Goal: Task Accomplishment & Management: Manage account settings

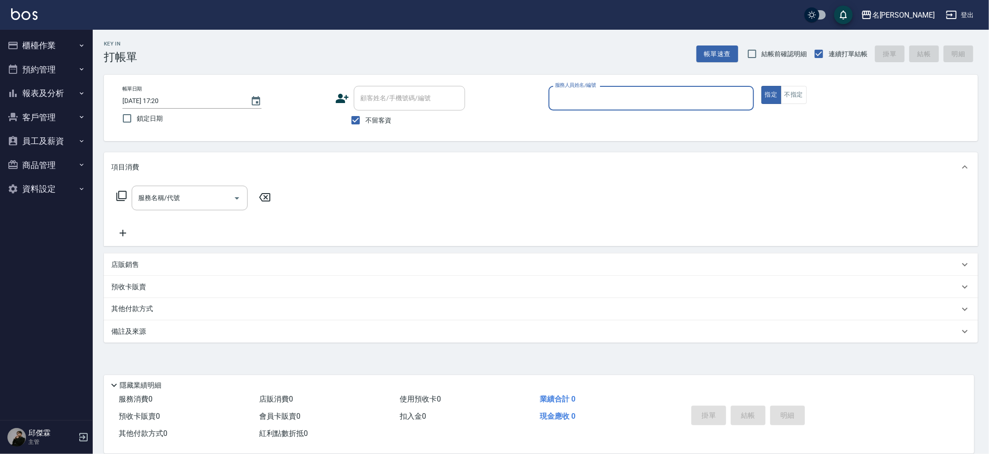
click at [48, 90] on button "報表及分析" at bounding box center [46, 93] width 85 height 24
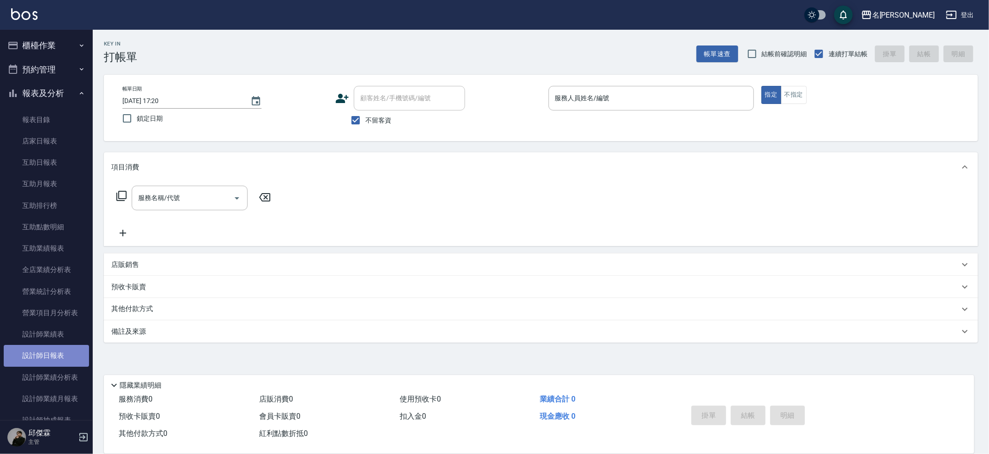
click at [56, 357] on link "設計師日報表" at bounding box center [46, 355] width 85 height 21
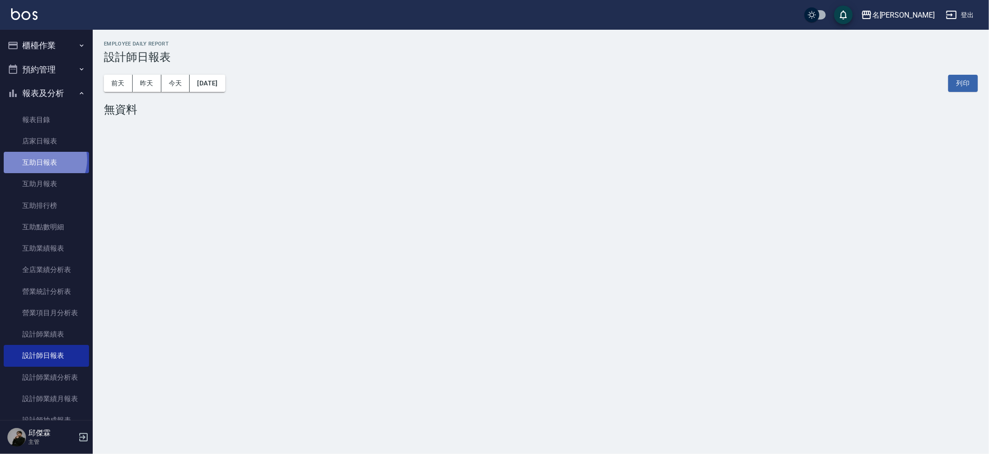
click at [43, 158] on link "互助日報表" at bounding box center [46, 162] width 85 height 21
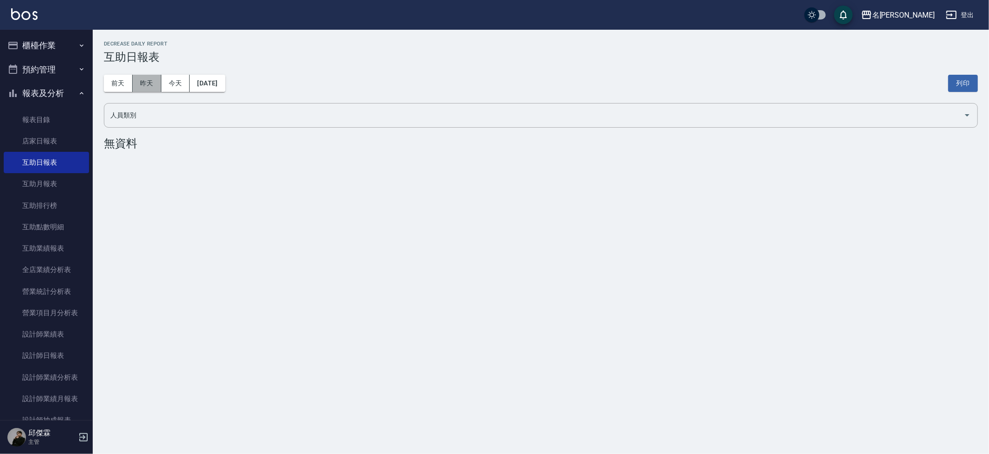
click at [142, 86] on button "昨天" at bounding box center [147, 83] width 29 height 17
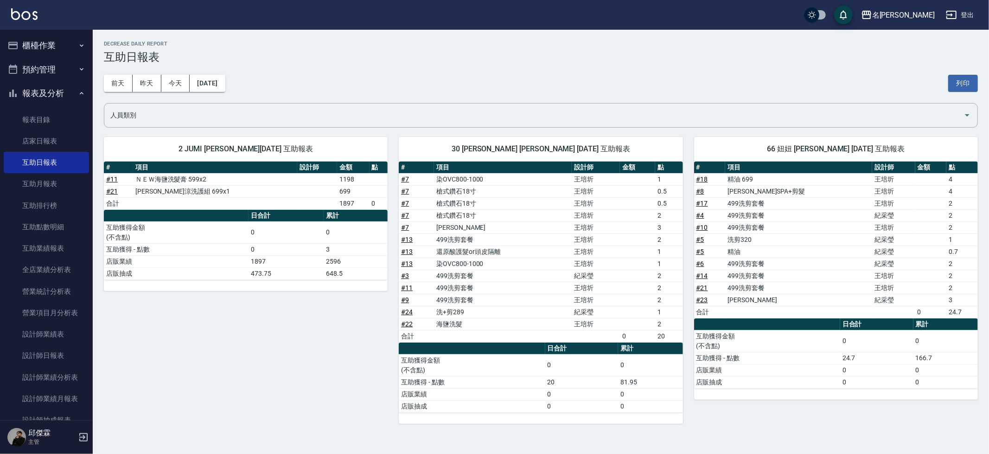
click at [408, 214] on link "# 7" at bounding box center [405, 214] width 8 height 7
click at [58, 345] on link "設計師日報表" at bounding box center [46, 355] width 85 height 21
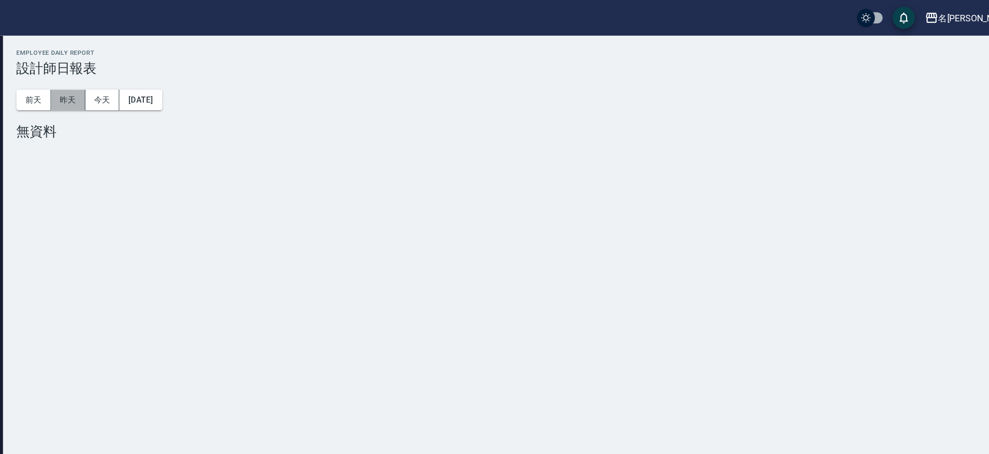
click at [149, 85] on button "昨天" at bounding box center [147, 83] width 29 height 17
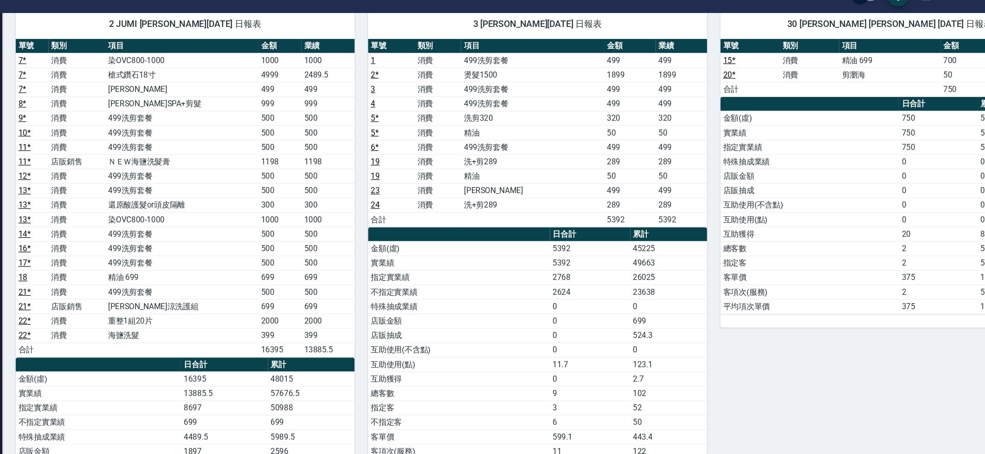
scroll to position [67, 0]
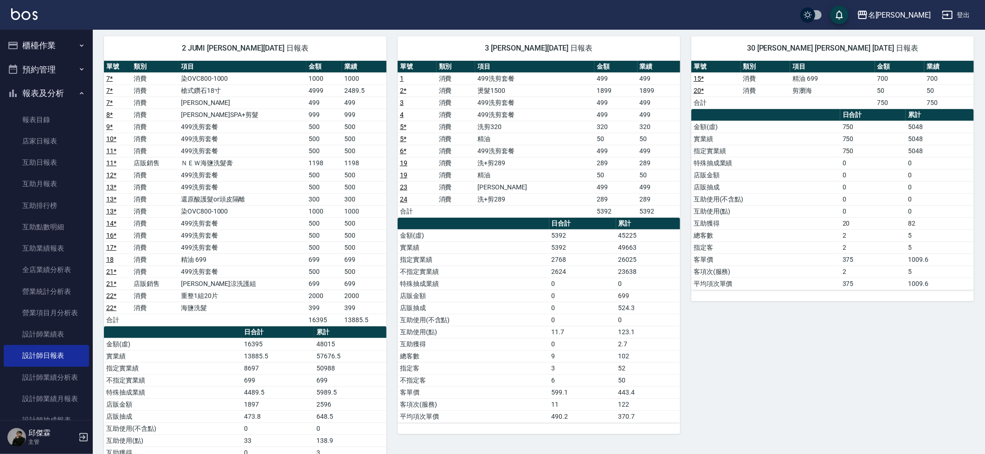
click at [404, 88] on link "2 *" at bounding box center [403, 90] width 6 height 7
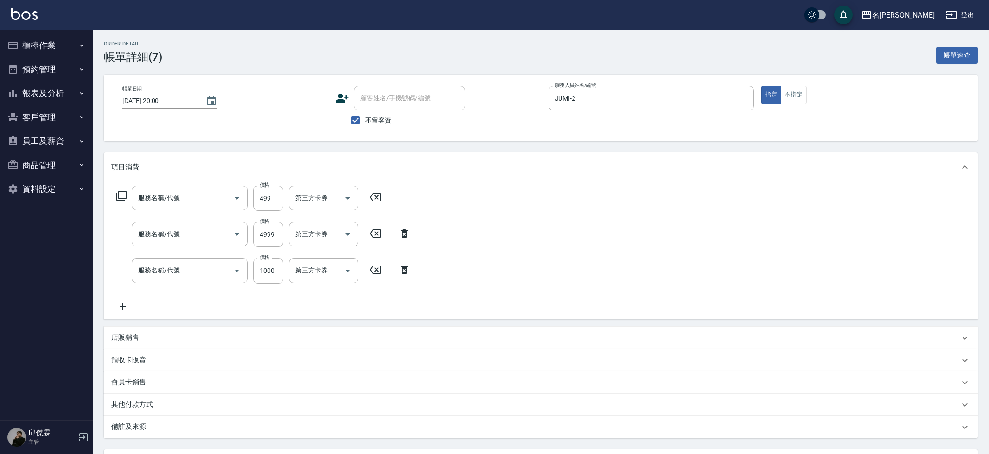
type input "伊黛莉spa(0499)"
type input "槍式鑽石18寸"
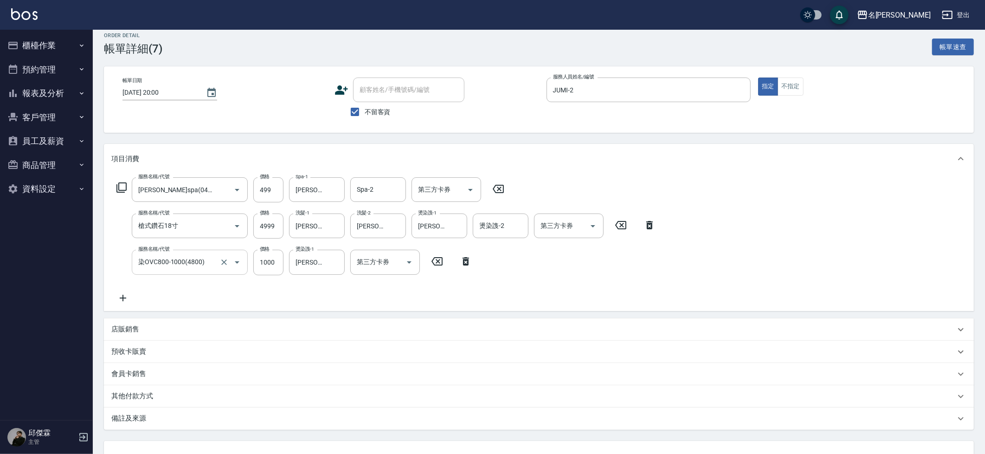
scroll to position [10, 0]
click at [192, 265] on input "染OVC800-1000(4800)" at bounding box center [177, 260] width 82 height 16
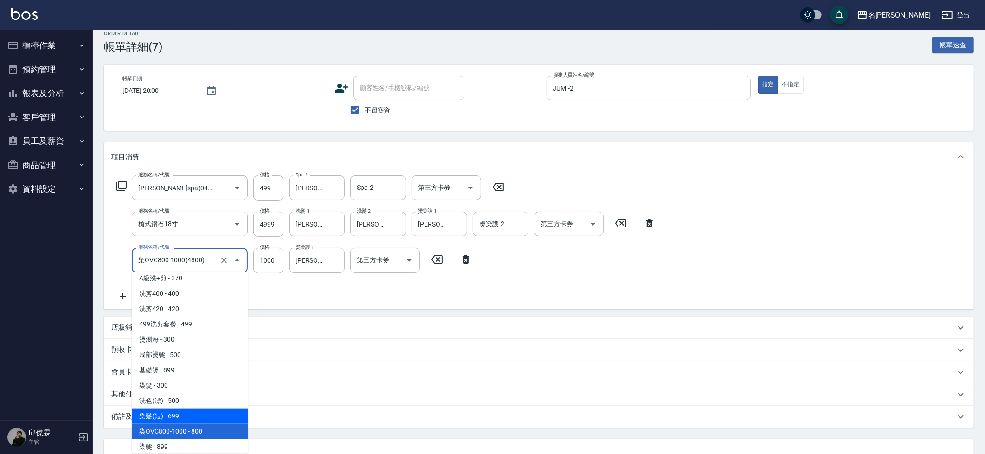
scroll to position [599, 0]
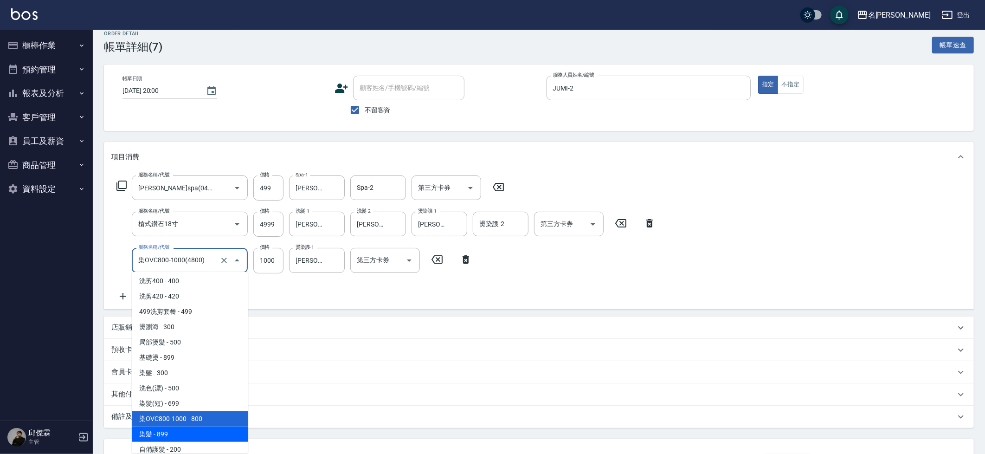
click at [176, 426] on span "染髮 - 899" at bounding box center [190, 433] width 116 height 15
type input "染髮(4899)"
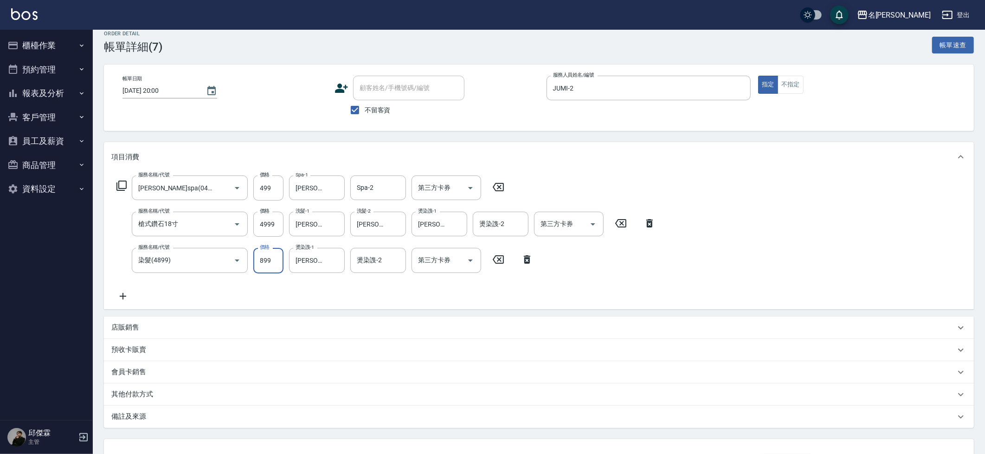
click at [271, 256] on input "899" at bounding box center [268, 260] width 30 height 25
click at [273, 258] on input "899" at bounding box center [268, 260] width 30 height 25
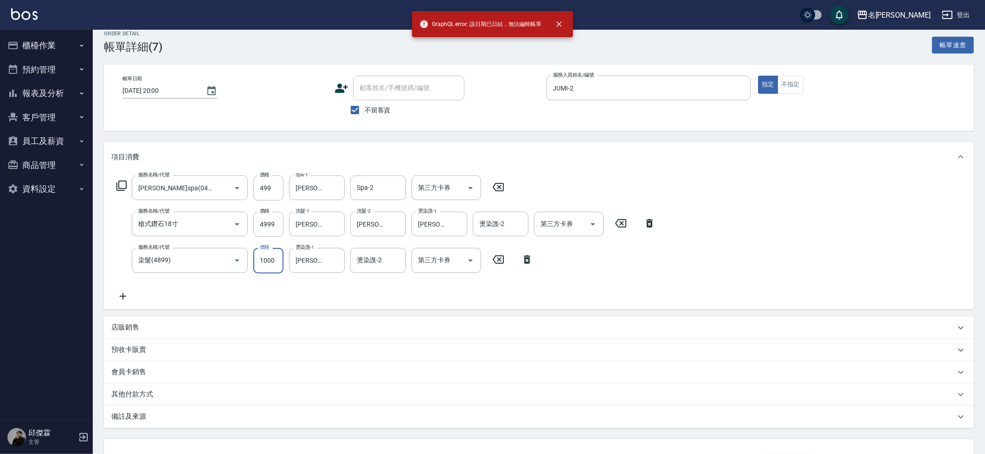
type input "1000"
click at [58, 44] on button "櫃檯作業" at bounding box center [46, 45] width 85 height 24
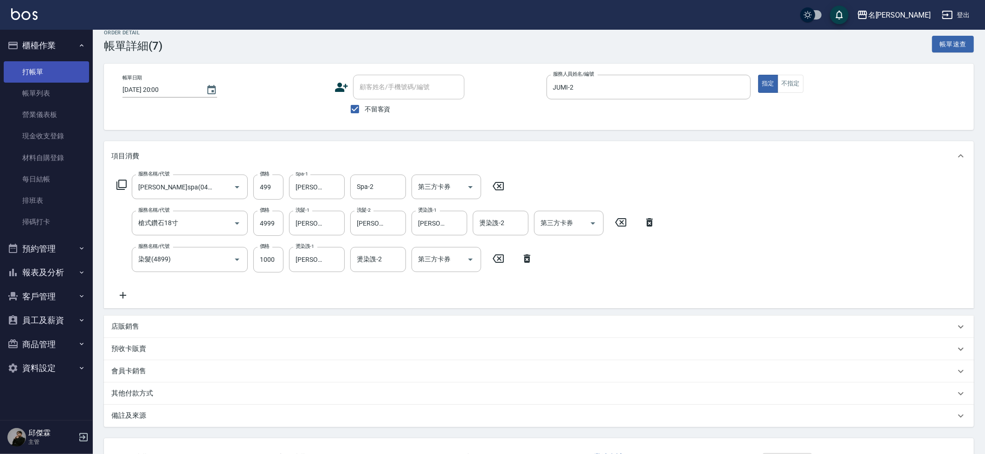
scroll to position [11, 0]
click at [43, 73] on link "打帳單" at bounding box center [46, 71] width 85 height 21
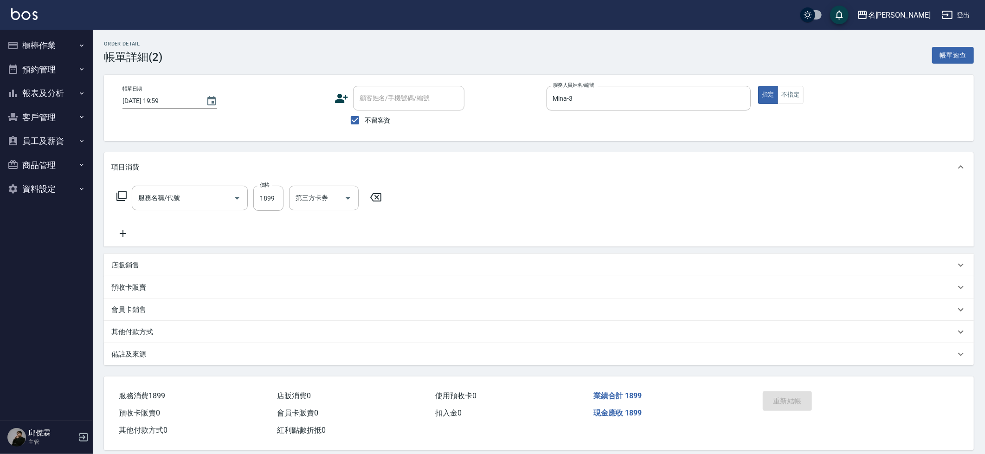
type input "燙髮1500(31500)"
click at [321, 199] on div "洗髮-服務人員 洗髮-服務人員" at bounding box center [317, 198] width 56 height 25
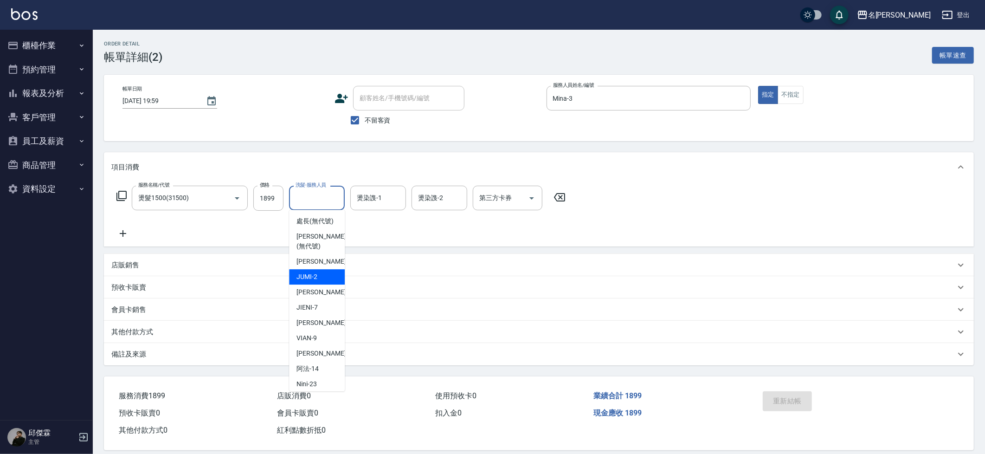
click at [309, 274] on span "JUMI -2" at bounding box center [306, 277] width 21 height 10
type input "JUMI-2"
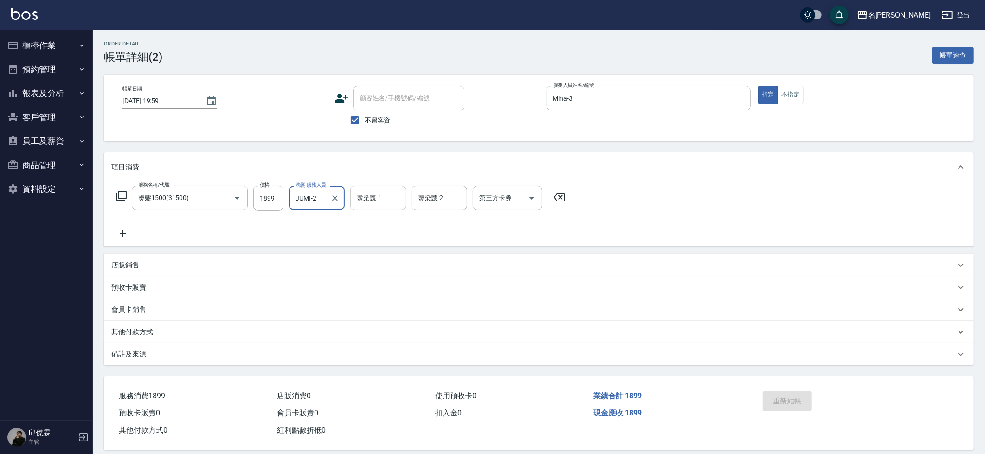
click at [374, 196] on input "燙染謢-1" at bounding box center [377, 198] width 47 height 16
click at [301, 163] on div "項目消費" at bounding box center [533, 167] width 844 height 10
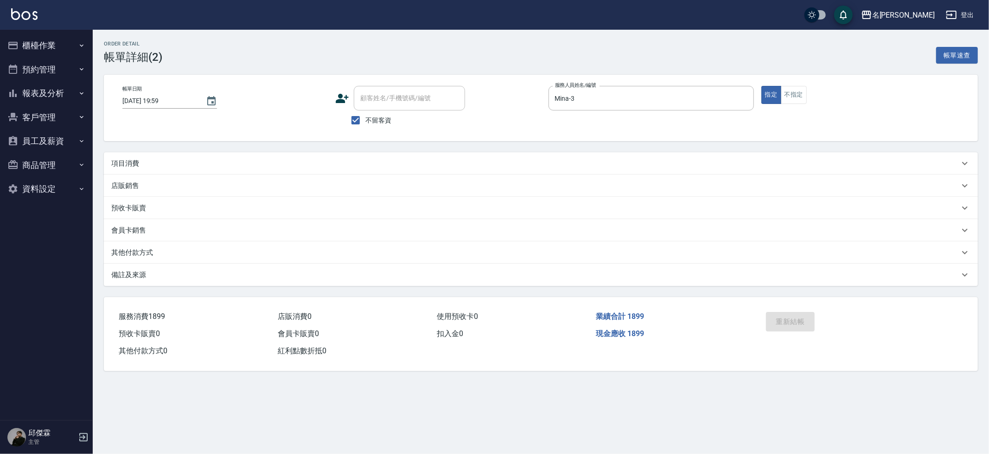
click at [46, 55] on button "櫃檯作業" at bounding box center [46, 45] width 85 height 24
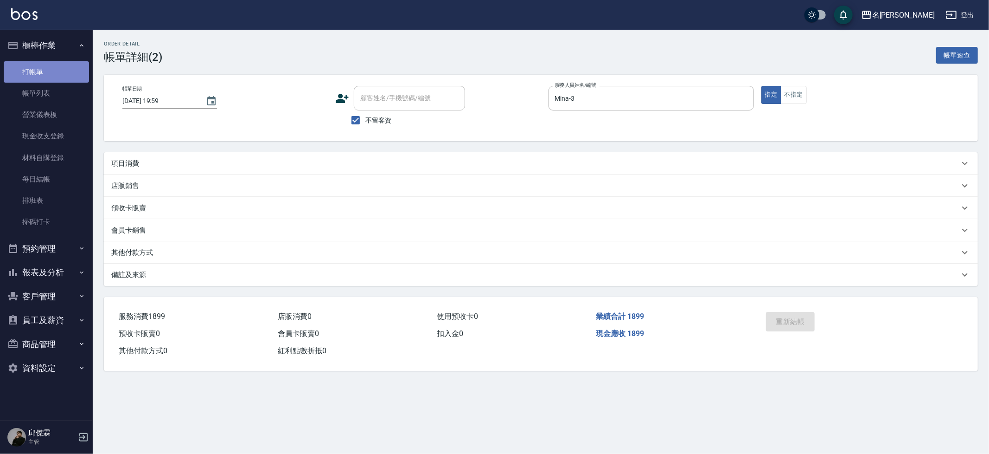
click at [49, 74] on link "打帳單" at bounding box center [46, 71] width 85 height 21
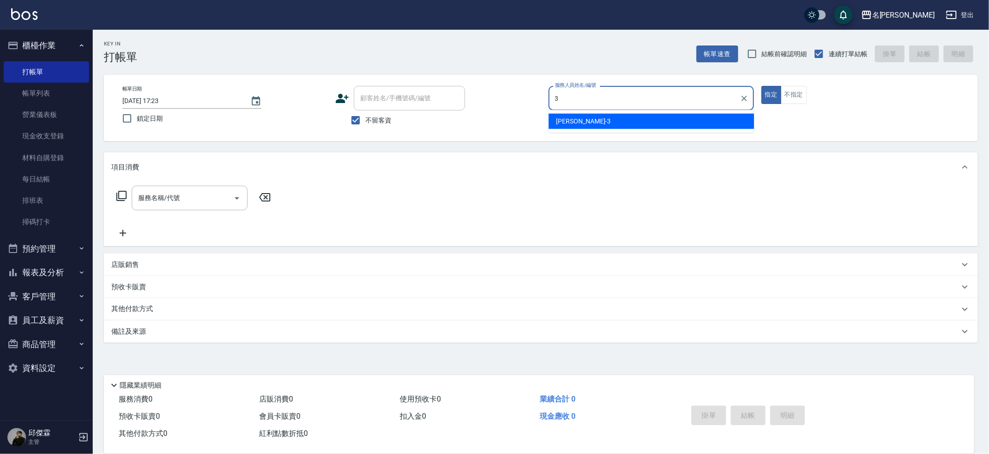
type input "3"
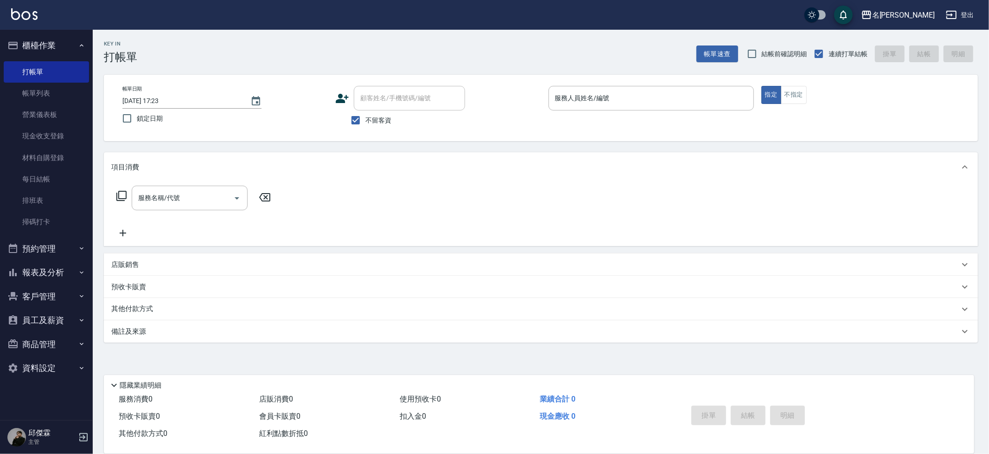
click at [647, 239] on div "服務名稱/代號 服務名稱/代號" at bounding box center [541, 214] width 874 height 64
click at [621, 110] on p at bounding box center [651, 115] width 205 height 10
click at [614, 99] on input "服務人員姓名/編號" at bounding box center [651, 98] width 197 height 16
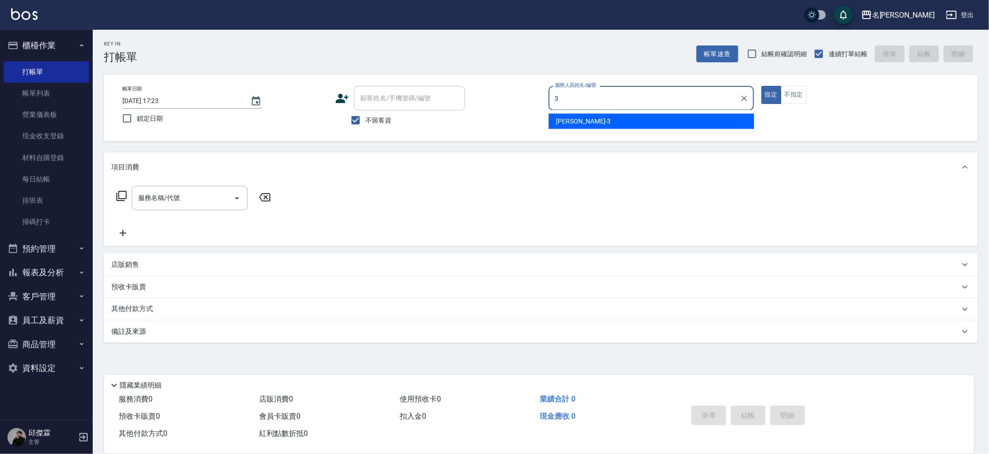
click at [643, 116] on div "Mina -3" at bounding box center [651, 121] width 205 height 15
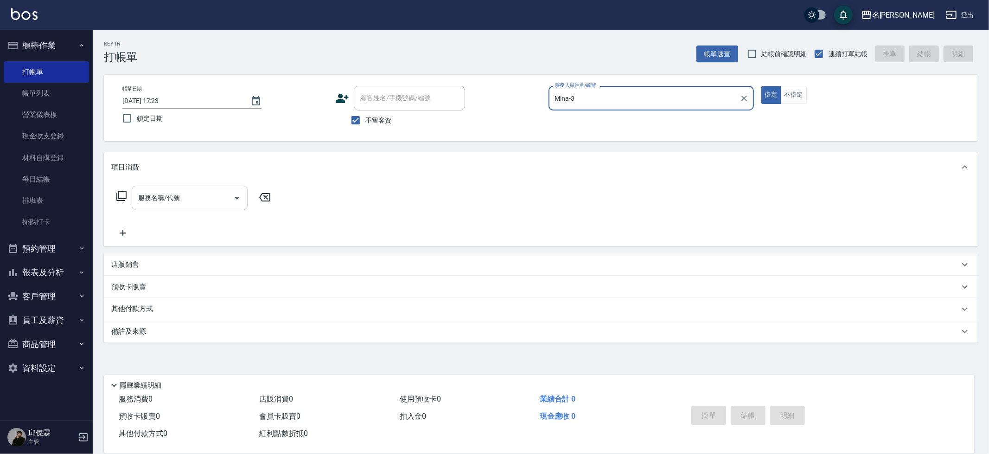
type input "Mina-3"
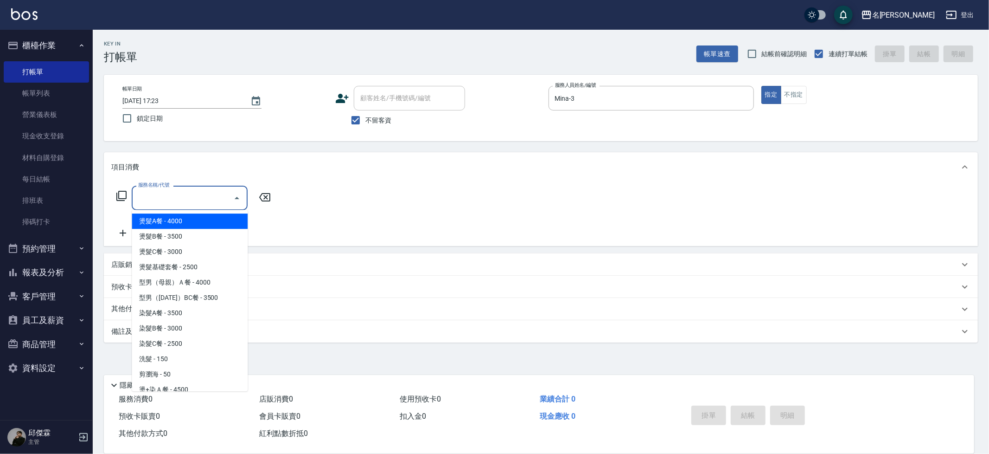
click at [159, 205] on input "服務名稱/代號" at bounding box center [183, 198] width 94 height 16
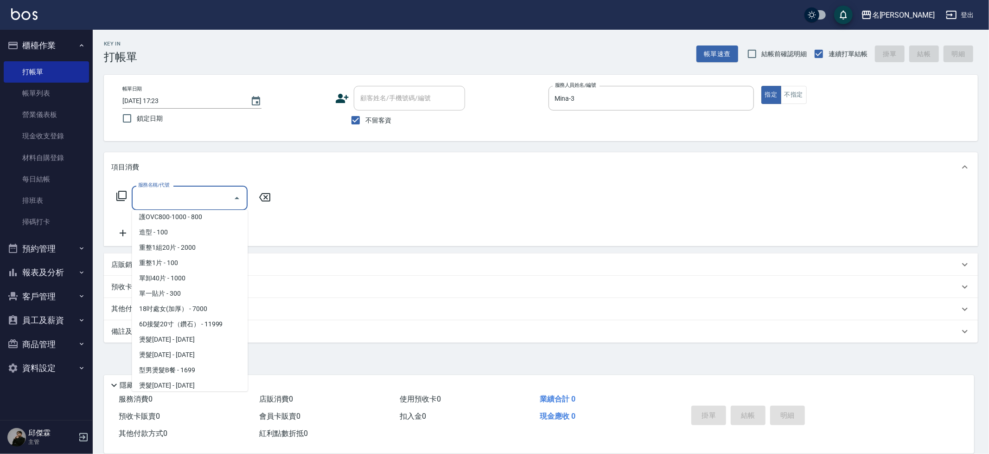
scroll to position [834, 0]
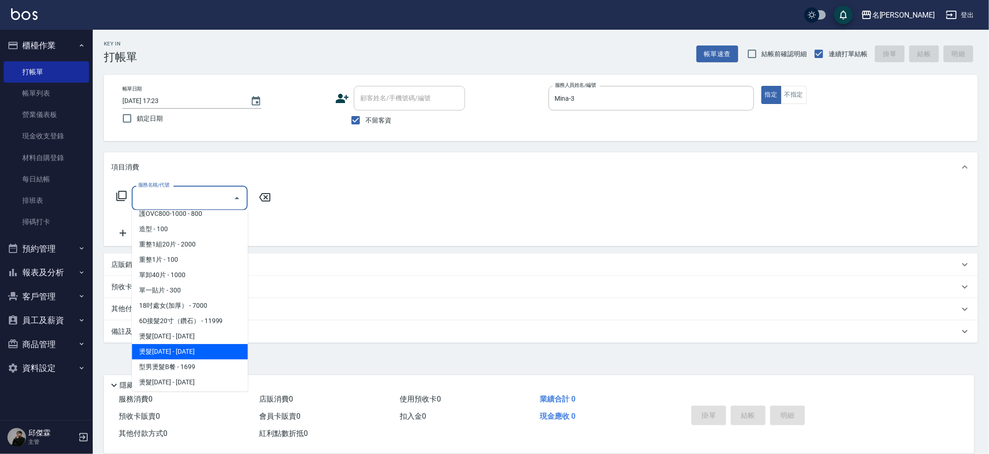
click at [164, 344] on span "燙髮[DATE] - [DATE]" at bounding box center [190, 351] width 116 height 15
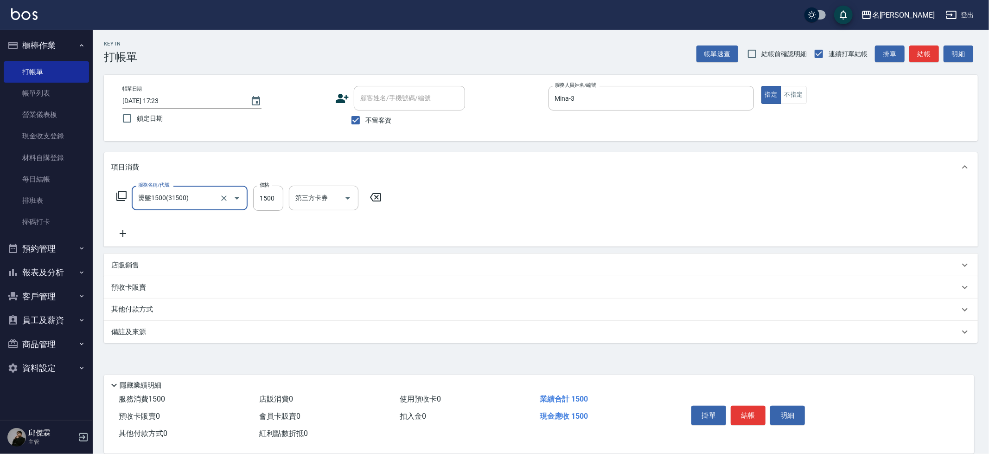
type input "燙髮1500(31500)"
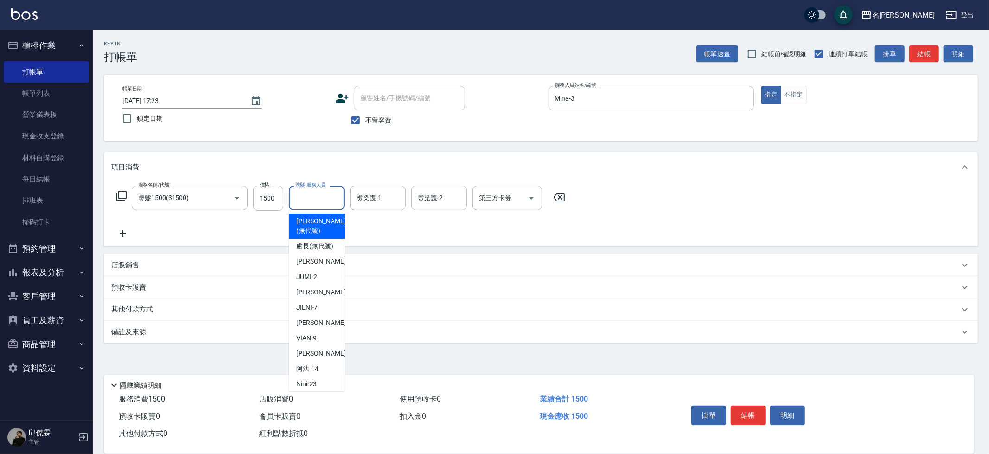
click at [314, 199] on input "洗髮-服務人員" at bounding box center [316, 198] width 47 height 16
click at [315, 284] on div "Mina -3" at bounding box center [317, 291] width 56 height 15
type input "Mina-3"
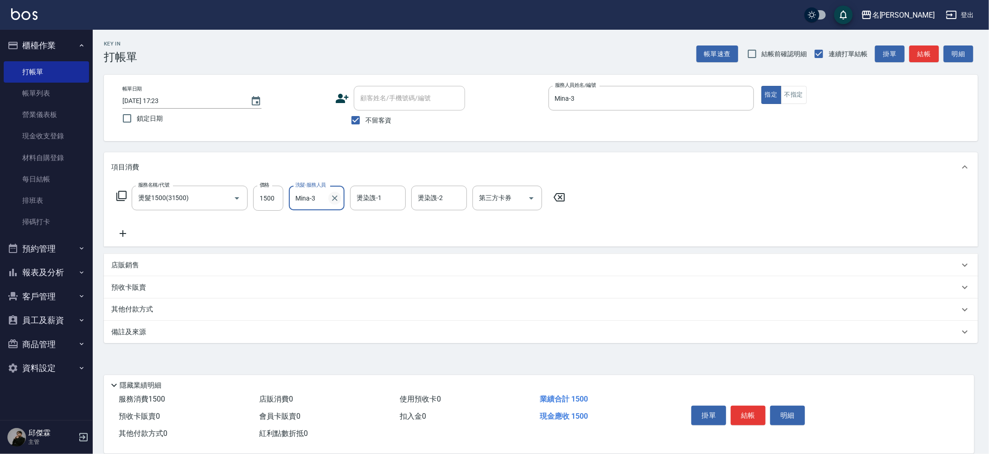
click at [334, 199] on icon "Clear" at bounding box center [334, 197] width 9 height 9
click at [320, 199] on input "洗髮-服務人員" at bounding box center [316, 198] width 47 height 16
type input "JUMI-2"
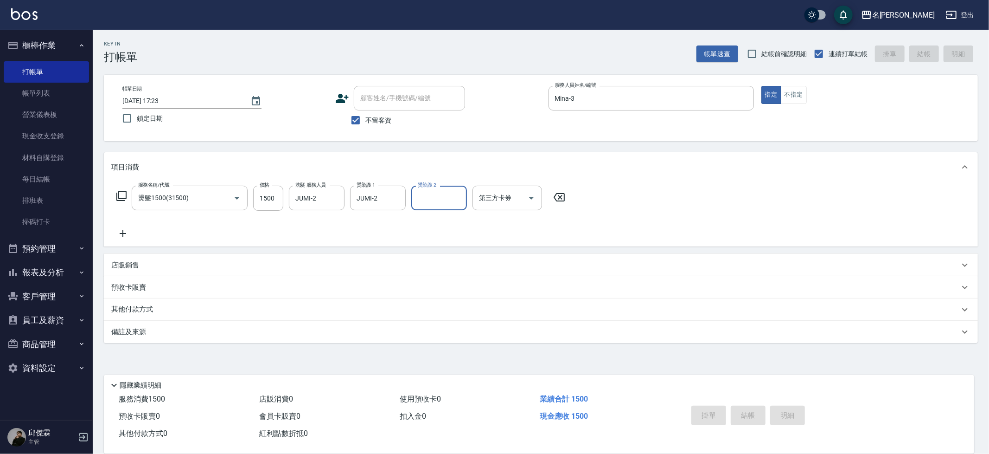
type input "[DATE] 17:24"
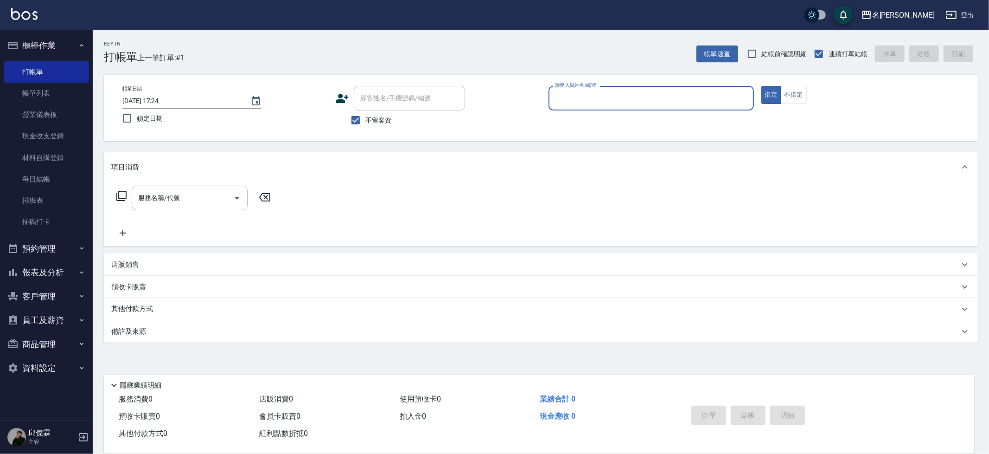
click at [47, 266] on button "報表及分析" at bounding box center [46, 272] width 85 height 24
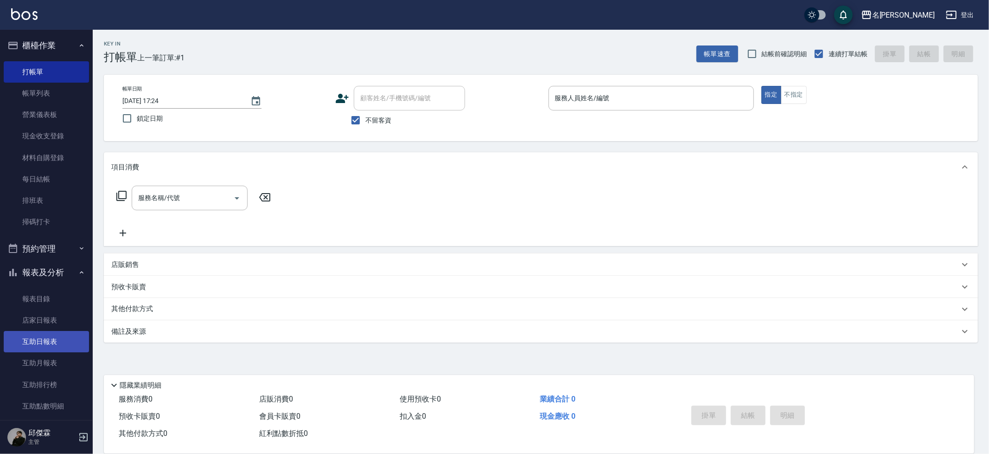
click at [59, 333] on link "互助日報表" at bounding box center [46, 341] width 85 height 21
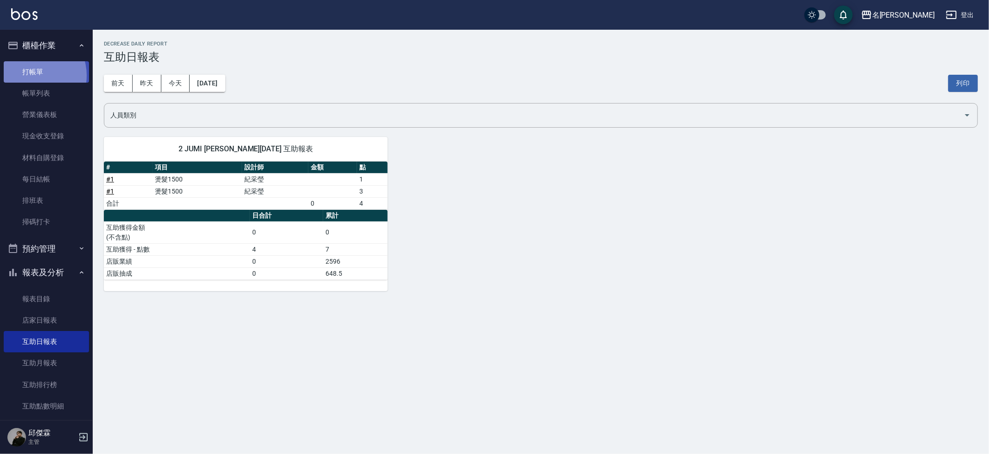
click at [33, 75] on link "打帳單" at bounding box center [46, 71] width 85 height 21
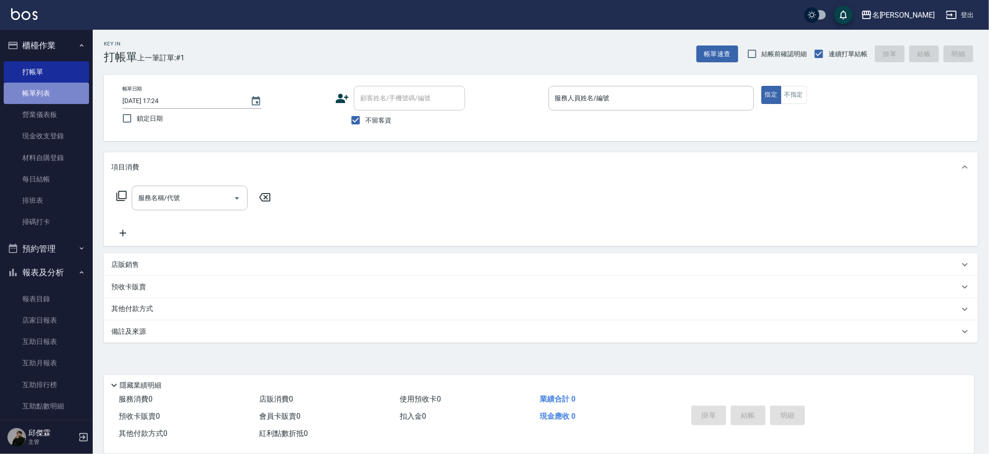
click at [51, 88] on link "帳單列表" at bounding box center [46, 93] width 85 height 21
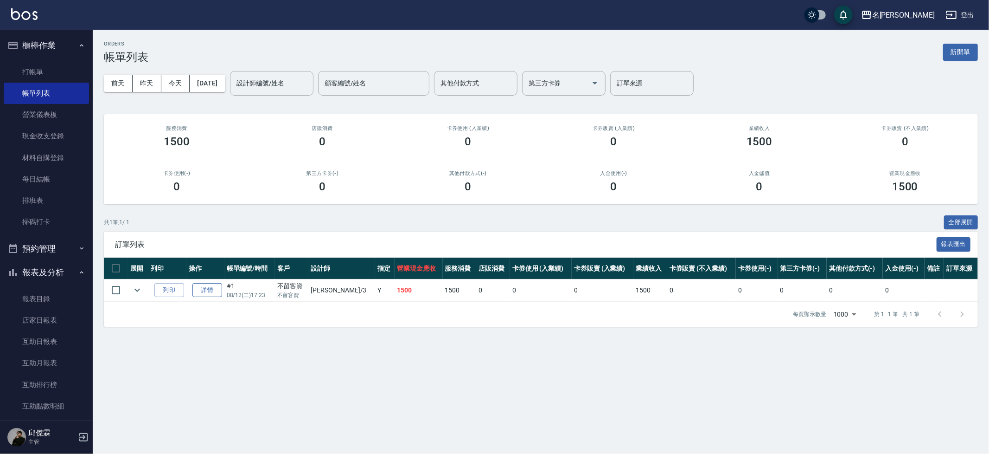
click at [210, 288] on link "詳情" at bounding box center [207, 290] width 30 height 14
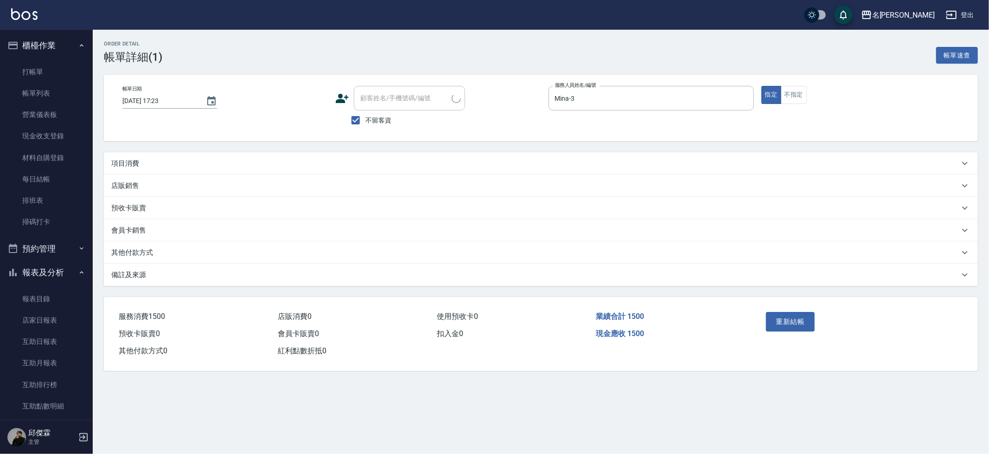
type input "[DATE] 17:23"
checkbox input "true"
type input "Mina-3"
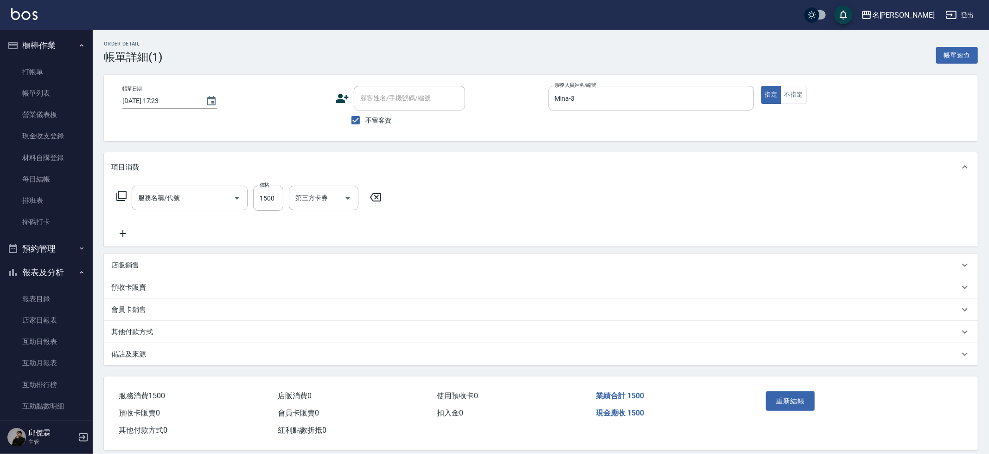
type input "燙髮1500(31500)"
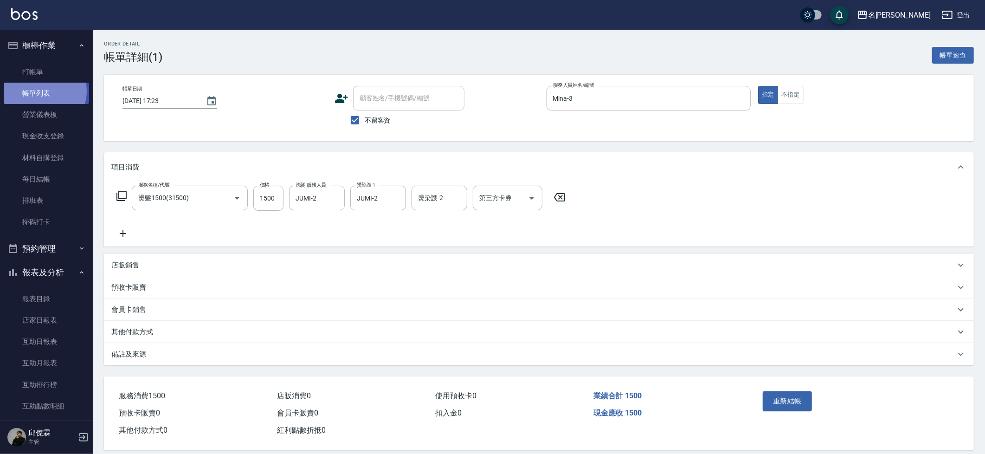
click at [44, 91] on link "帳單列表" at bounding box center [46, 93] width 85 height 21
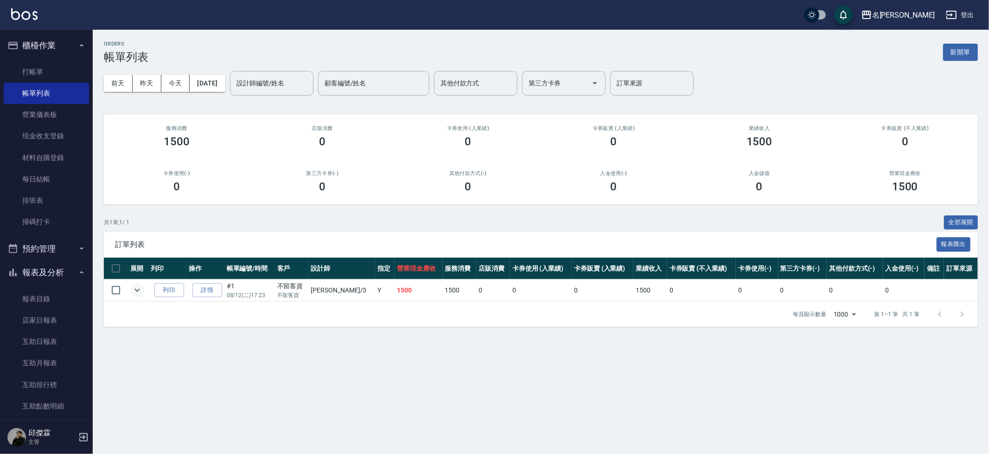
click at [137, 287] on icon "expand row" at bounding box center [137, 289] width 11 height 11
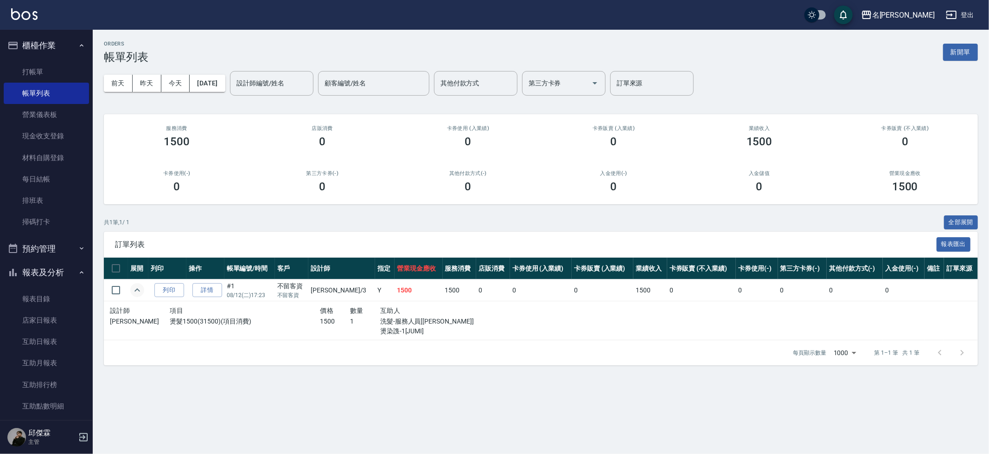
click at [140, 288] on icon "expand row" at bounding box center [137, 289] width 6 height 3
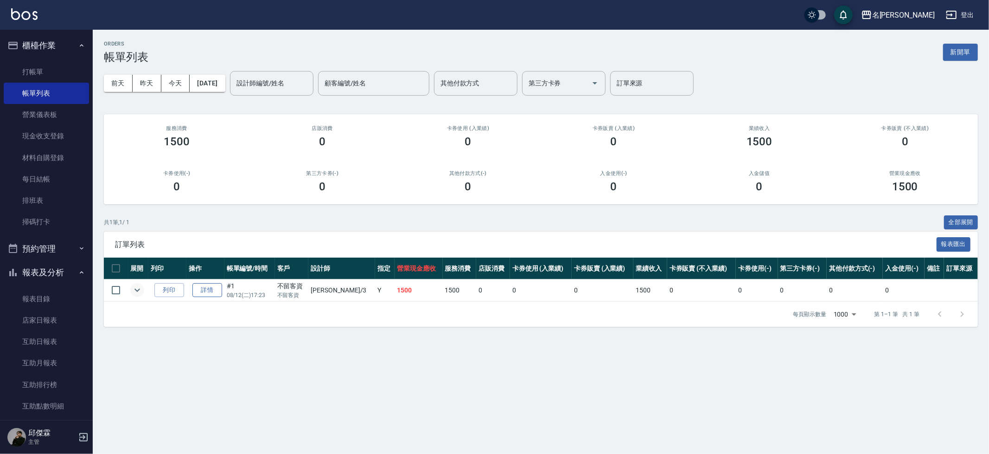
click at [209, 288] on link "詳情" at bounding box center [207, 290] width 30 height 14
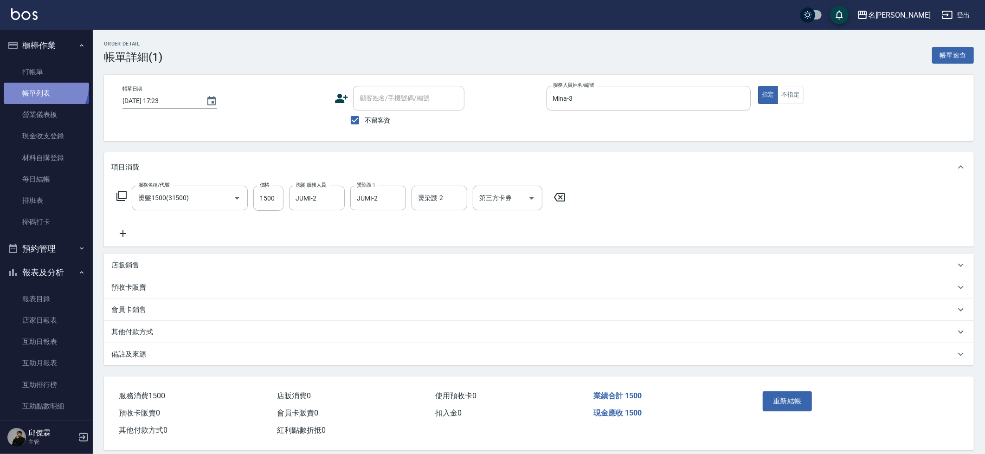
click at [32, 83] on link "帳單列表" at bounding box center [46, 93] width 85 height 21
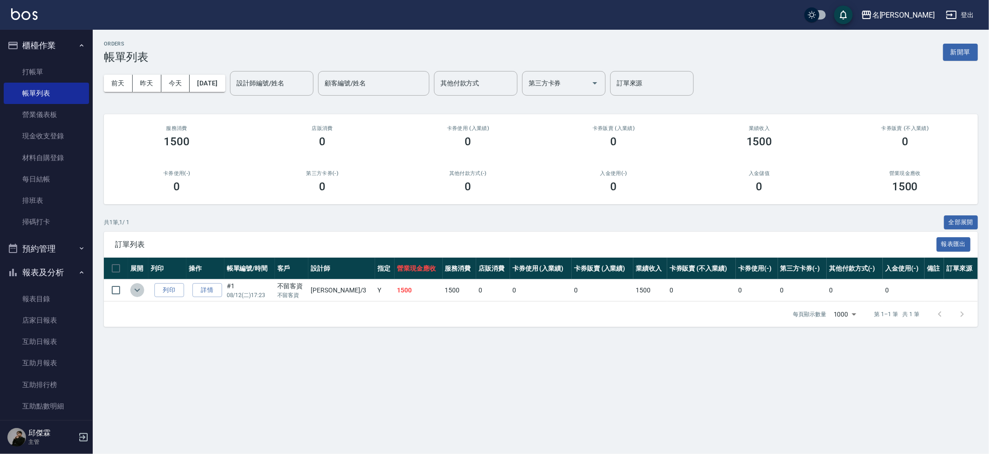
click at [135, 290] on icon "expand row" at bounding box center [137, 289] width 11 height 11
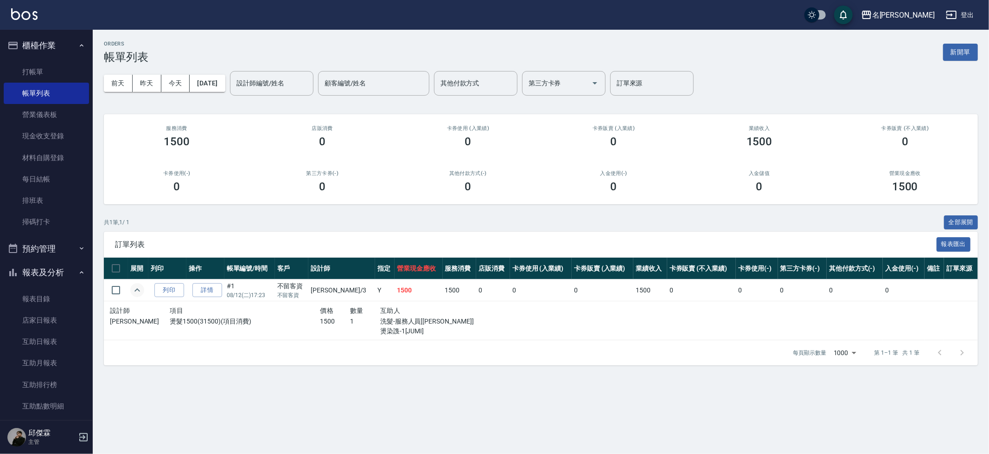
click at [135, 290] on icon "expand row" at bounding box center [137, 289] width 11 height 11
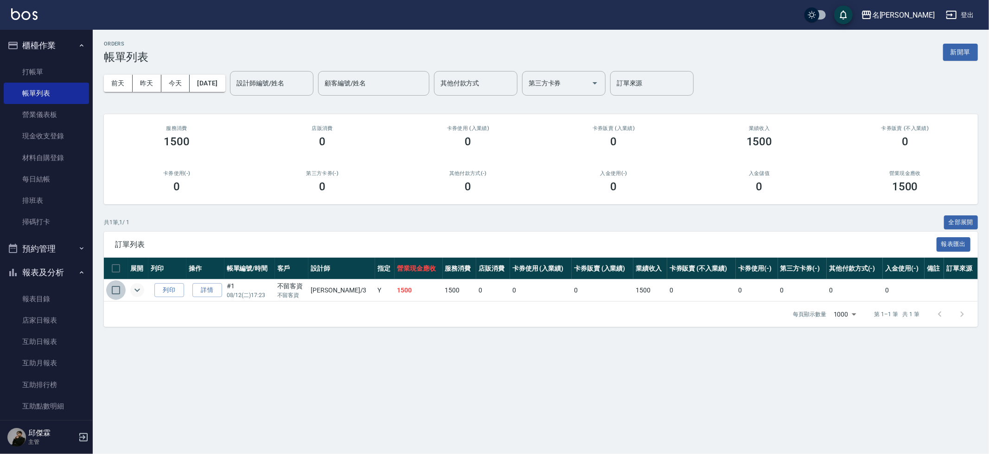
click at [111, 286] on input "checkbox" at bounding box center [115, 289] width 19 height 19
checkbox input "true"
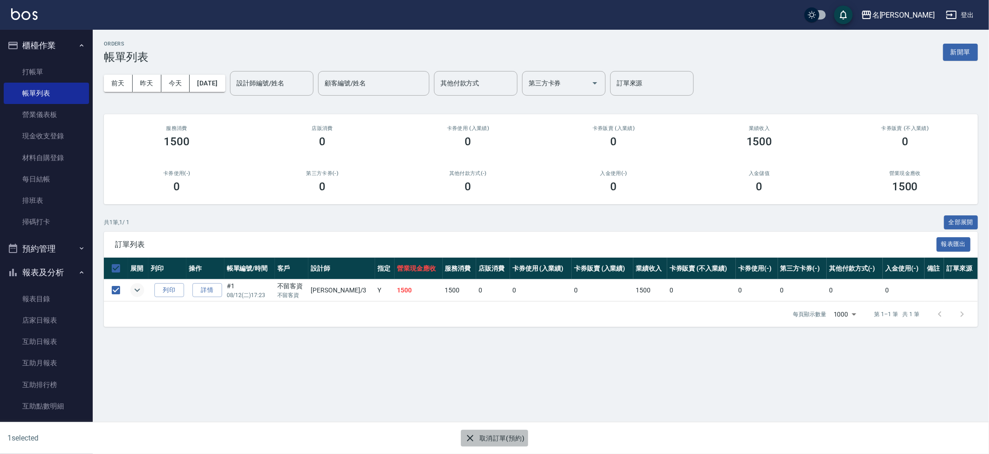
click at [489, 437] on button "取消訂單(預約)" at bounding box center [494, 437] width 67 height 17
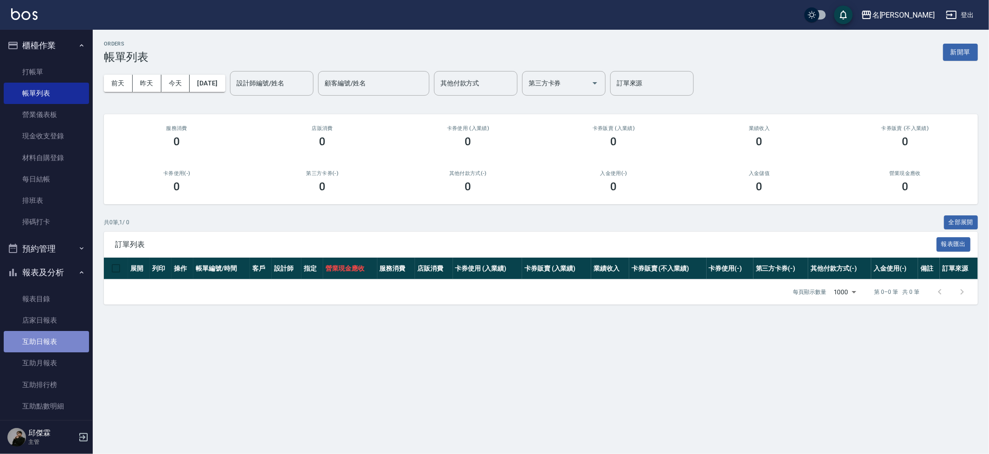
click at [61, 332] on link "互助日報表" at bounding box center [46, 341] width 85 height 21
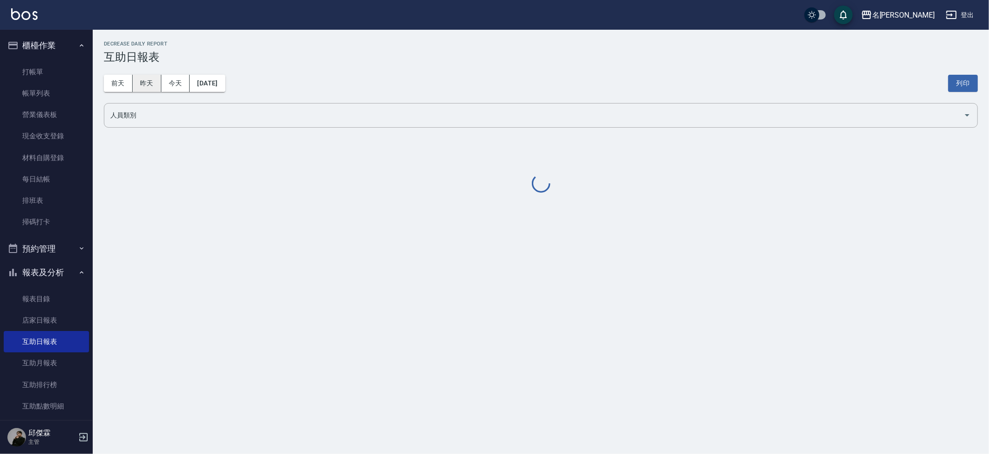
click at [155, 81] on button "昨天" at bounding box center [147, 83] width 29 height 17
click at [154, 78] on button "昨天" at bounding box center [147, 83] width 29 height 17
